Goal: Find specific page/section: Find specific page/section

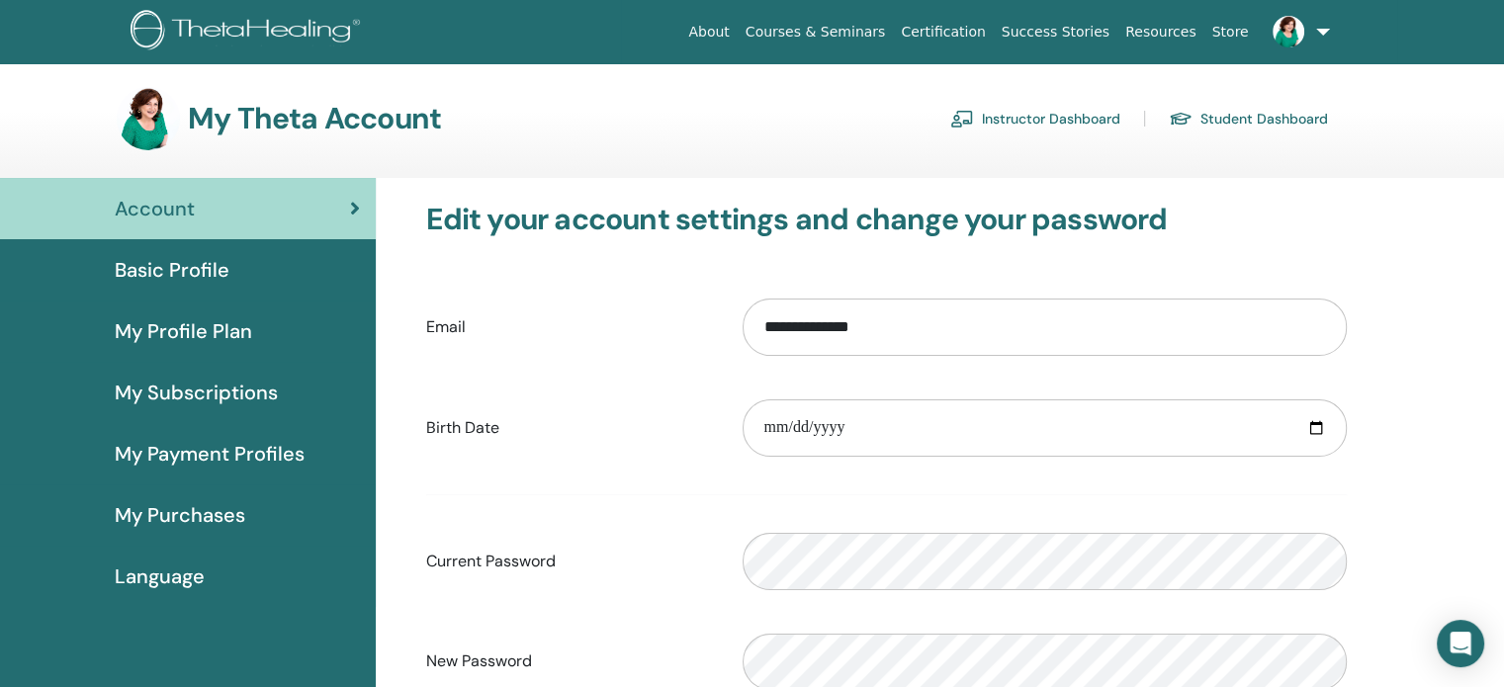
click at [1043, 126] on link "Instructor Dashboard" at bounding box center [1035, 119] width 170 height 32
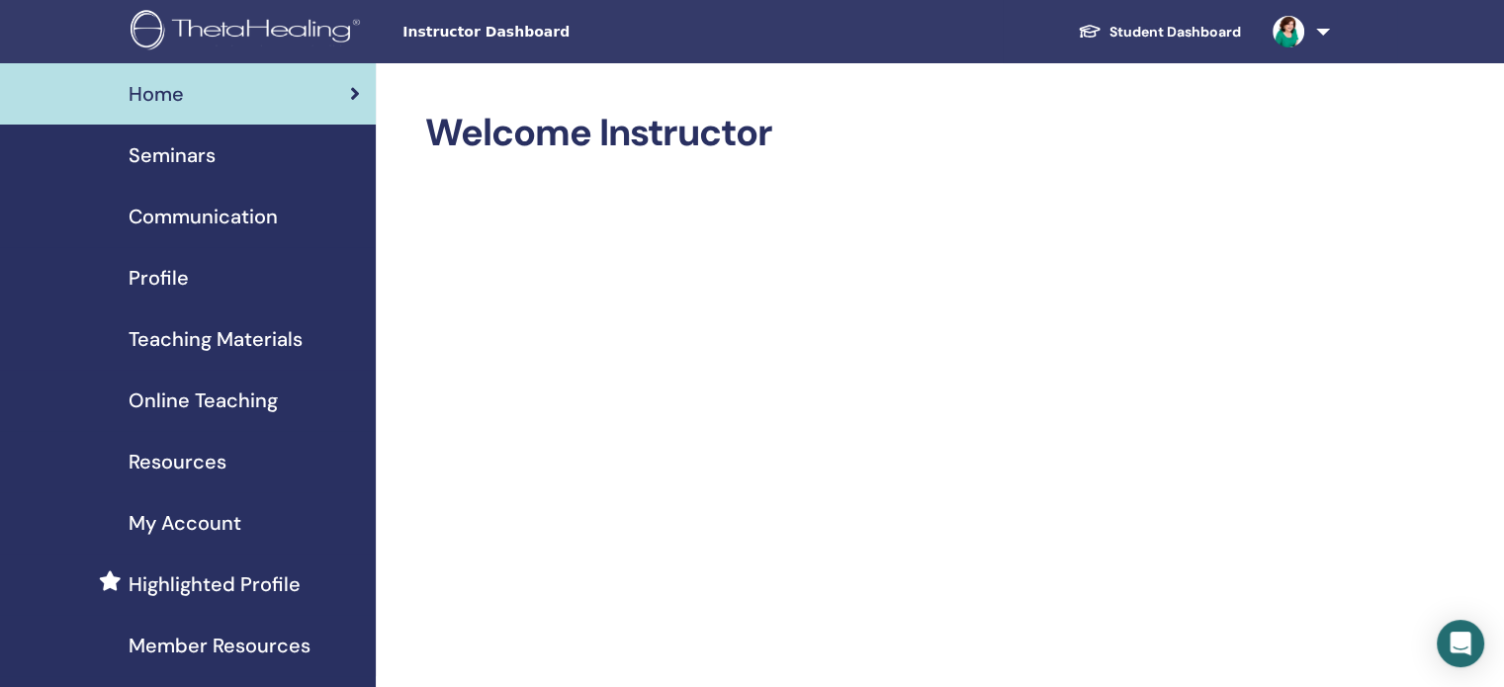
click at [193, 149] on span "Seminars" at bounding box center [172, 155] width 87 height 30
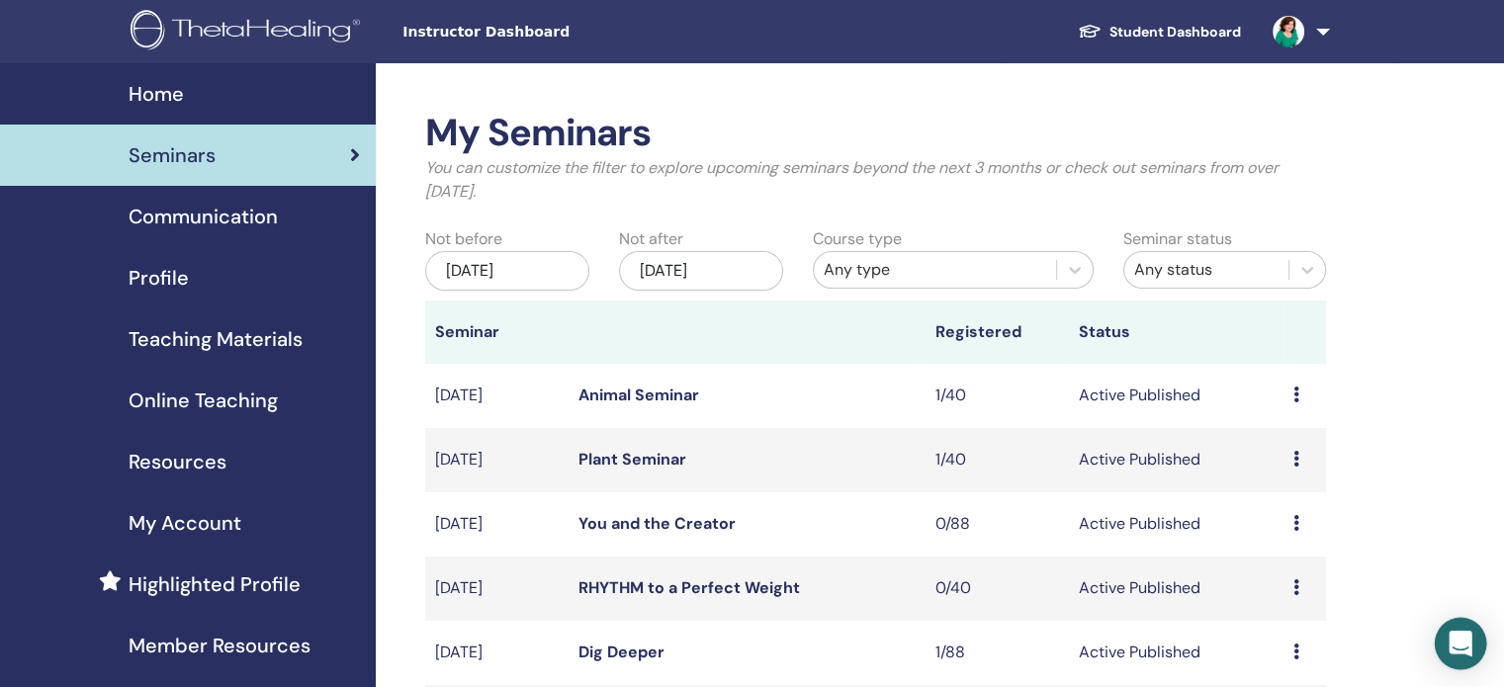
click at [1459, 657] on div "Open Intercom Messenger" at bounding box center [1461, 644] width 52 height 52
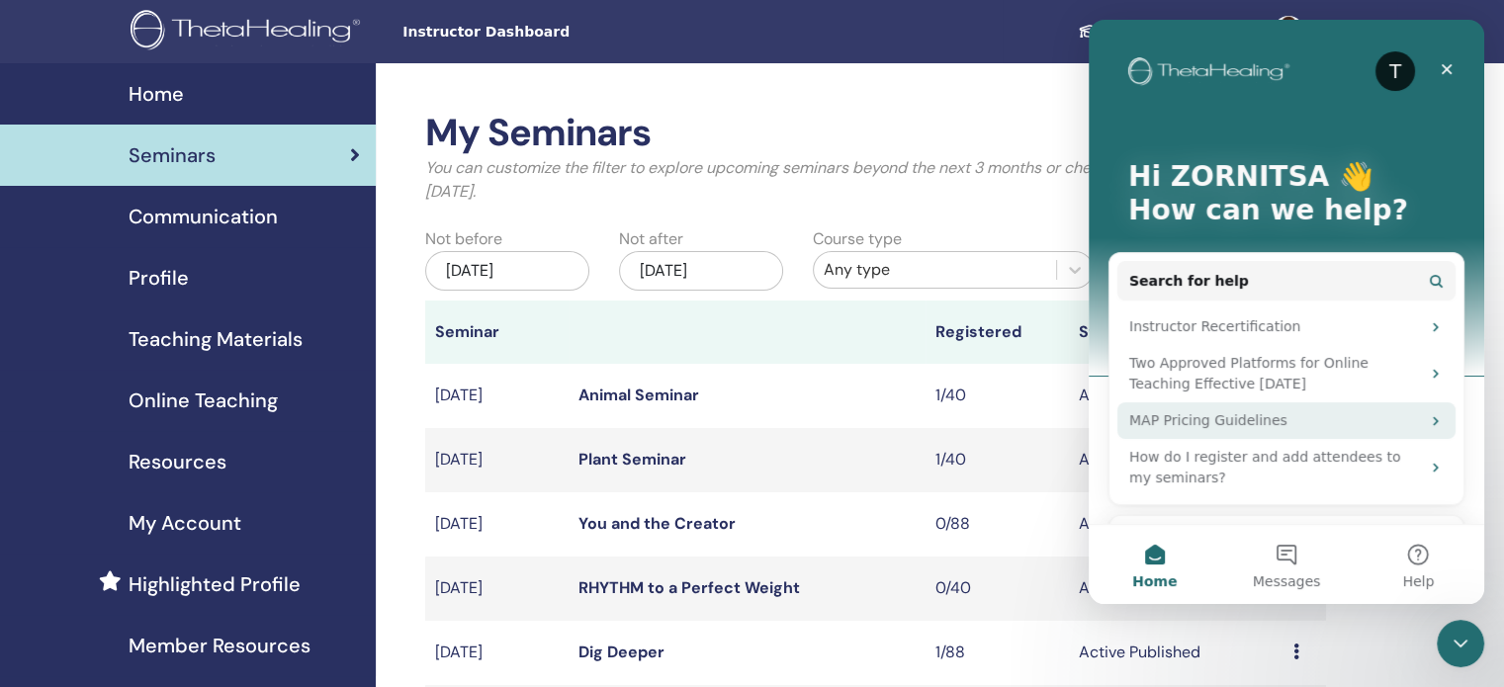
click at [1256, 418] on div "MAP Pricing Guidelines" at bounding box center [1274, 420] width 291 height 21
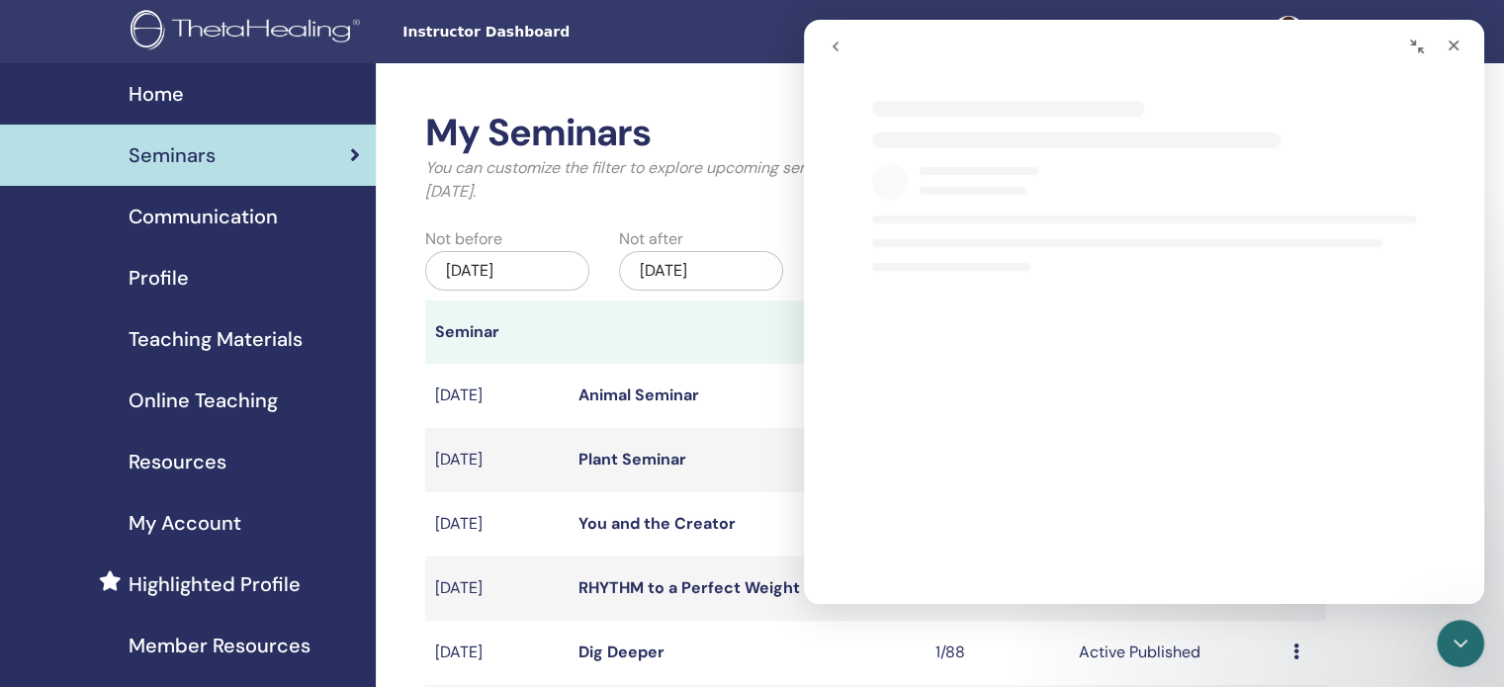
select select "**"
click at [1452, 46] on icon "Close" at bounding box center [1453, 46] width 16 height 16
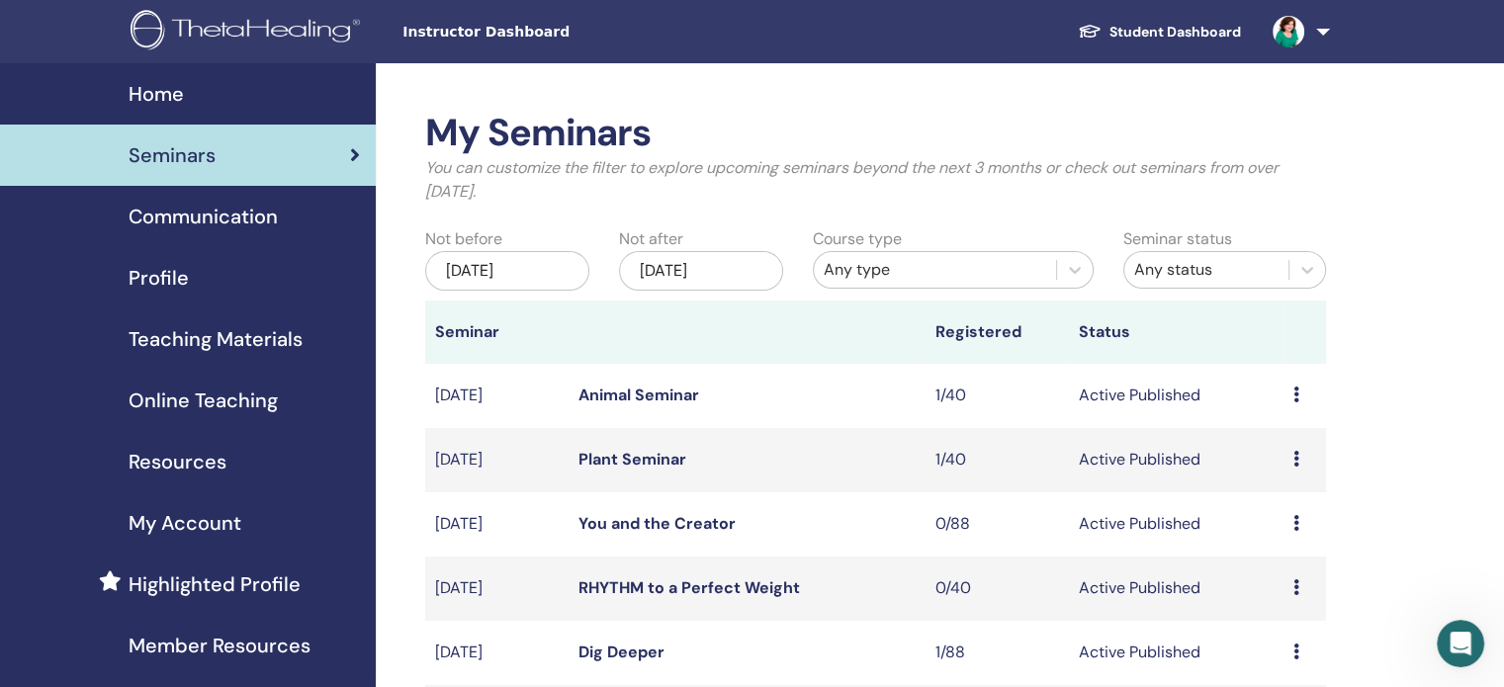
select select "**"
click at [1289, 34] on img at bounding box center [1288, 32] width 32 height 32
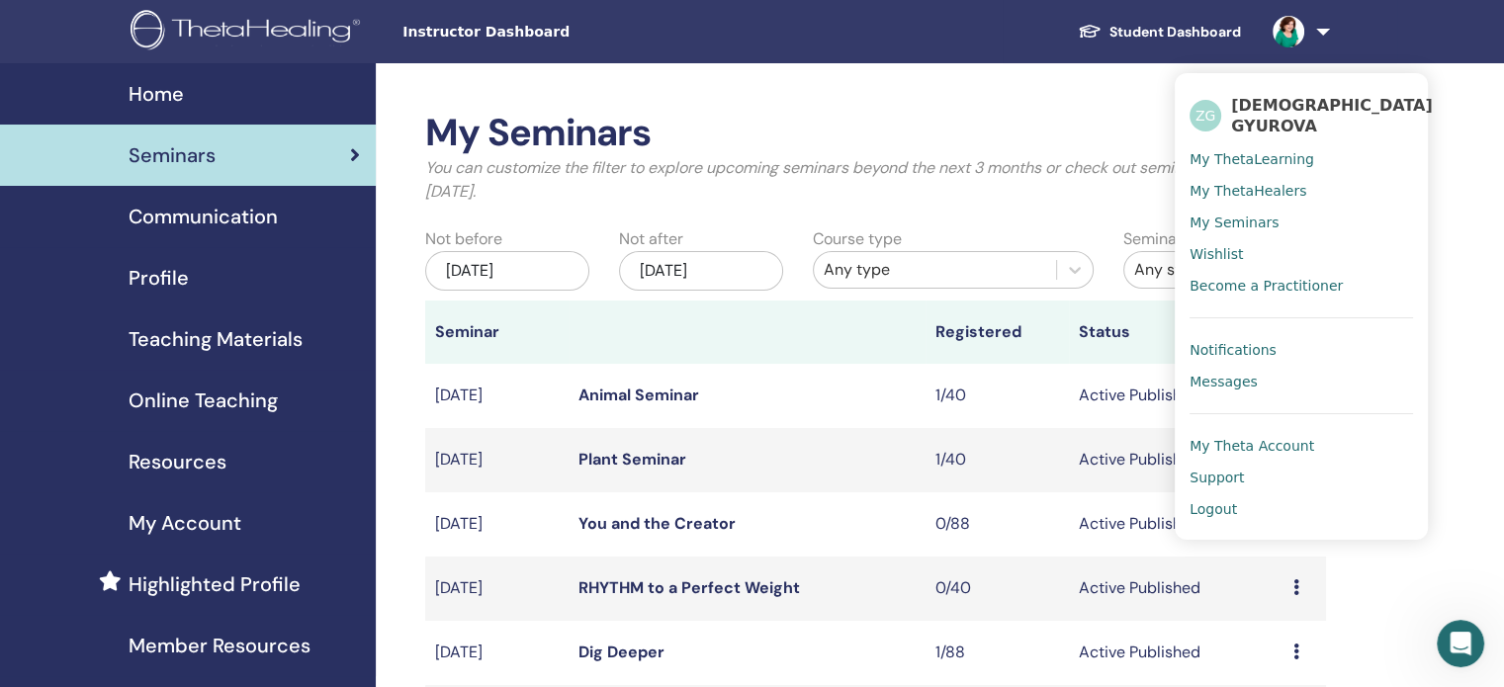
click at [1219, 470] on span "Support" at bounding box center [1216, 478] width 54 height 18
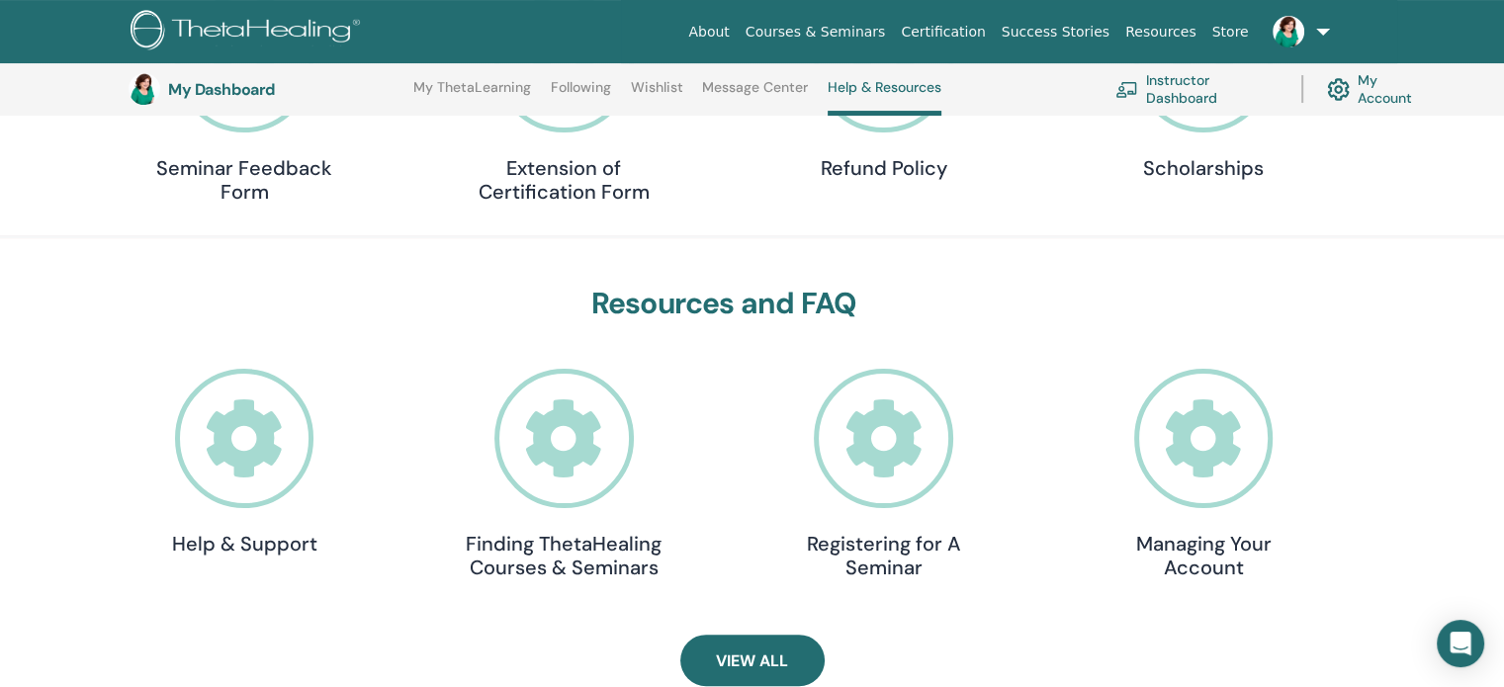
scroll to position [408, 0]
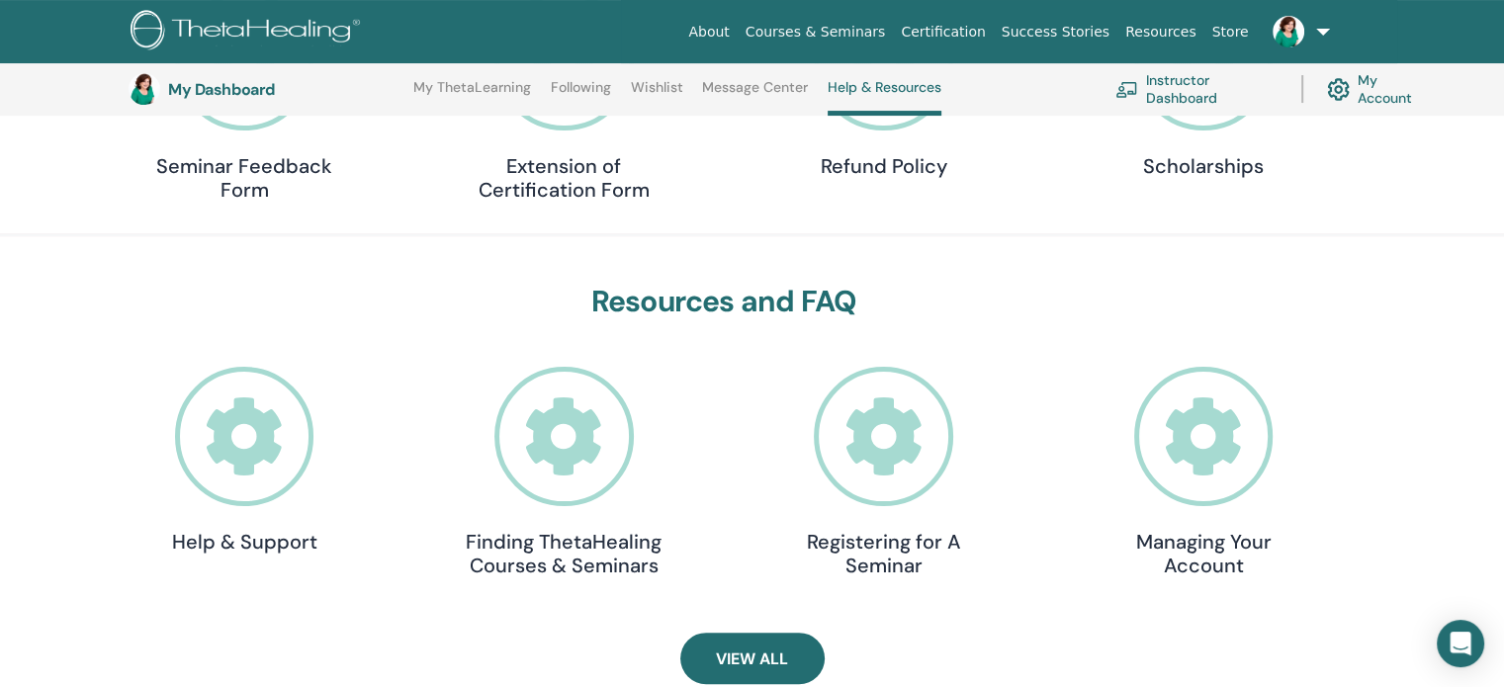
click at [223, 441] on icon at bounding box center [244, 436] width 139 height 139
